Goal: Find specific fact: Find specific fact

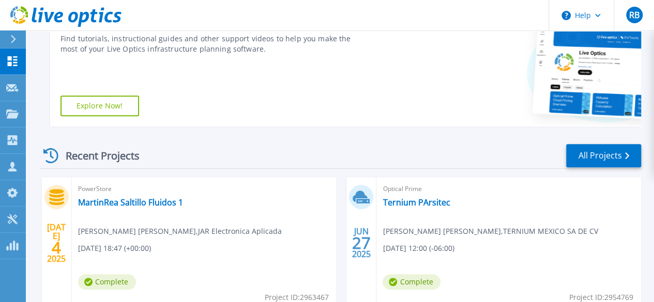
scroll to position [202, 0]
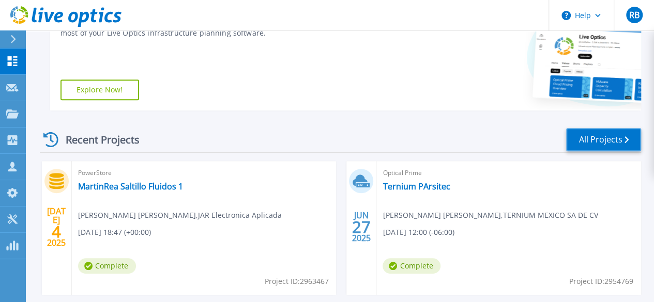
click at [607, 139] on link "All Projects" at bounding box center [603, 139] width 75 height 23
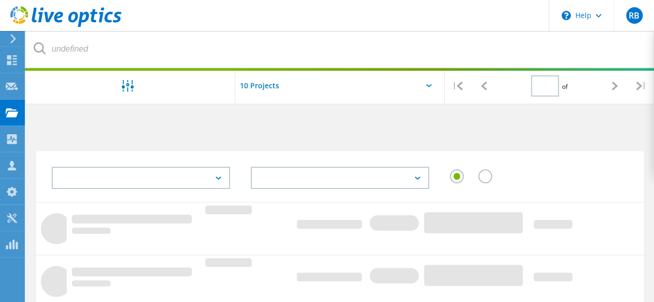
type input "1"
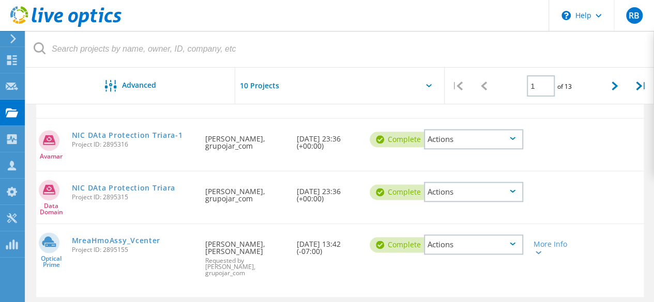
scroll to position [566, 0]
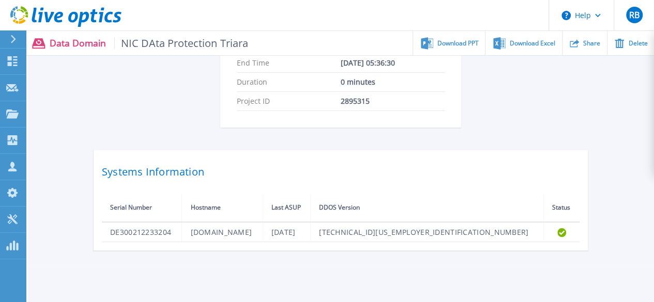
scroll to position [268, 0]
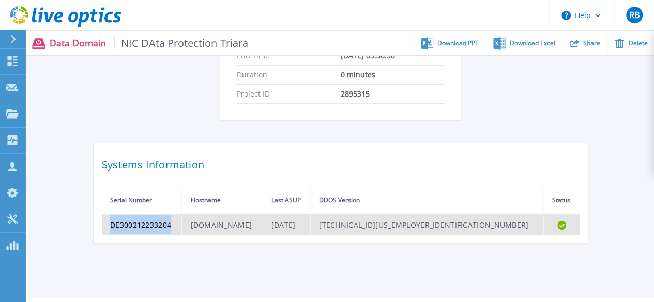
drag, startPoint x: 163, startPoint y: 198, endPoint x: 105, endPoint y: 198, distance: 57.4
click at [105, 215] on td "DE300212233204" at bounding box center [142, 225] width 80 height 20
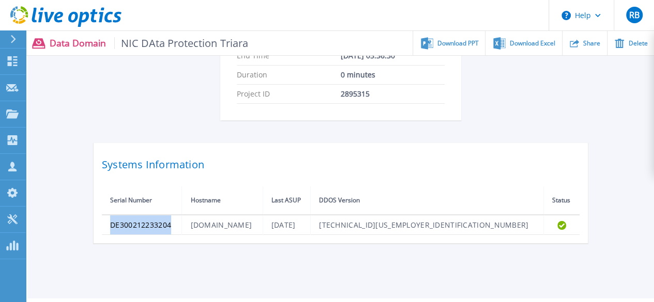
copy td "DE300212233204"
